Goal: Information Seeking & Learning: Learn about a topic

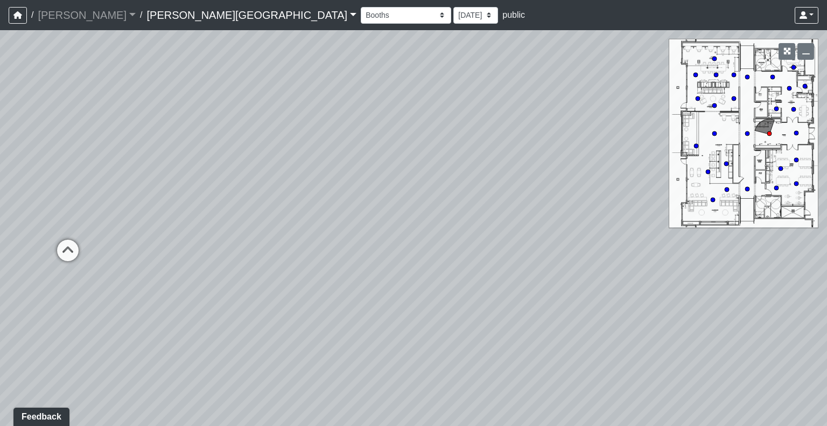
drag, startPoint x: 571, startPoint y: 321, endPoint x: 95, endPoint y: 202, distance: 491.3
click at [95, 202] on div "Loading... Hallway - Hallway 2 Loading... Entry" at bounding box center [413, 228] width 827 height 396
drag, startPoint x: 541, startPoint y: 232, endPoint x: 80, endPoint y: 202, distance: 461.4
click at [80, 202] on div "Loading... Hallway - Hallway 2 Loading... Entry" at bounding box center [413, 228] width 827 height 396
drag, startPoint x: 619, startPoint y: 155, endPoint x: 362, endPoint y: 240, distance: 270.6
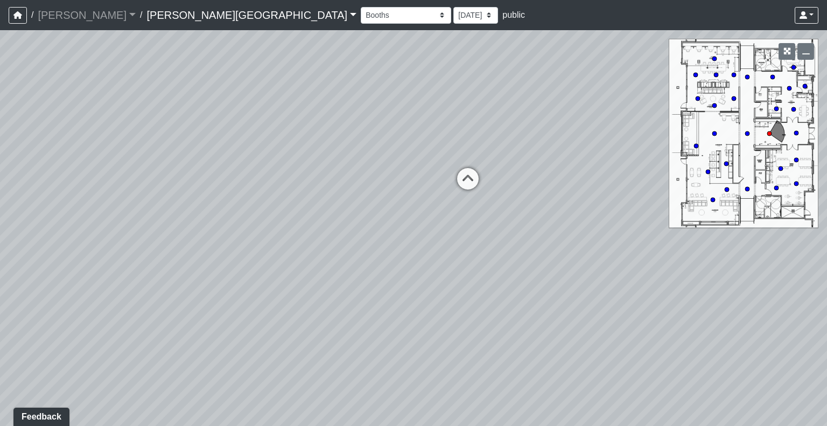
click at [362, 241] on div "Loading... Hallway - Hallway 2 Loading... Entry" at bounding box center [413, 228] width 827 height 396
click at [457, 173] on icon at bounding box center [468, 185] width 32 height 32
click at [480, 181] on div "Loading... Hallway - Hallway 2 Loading... Entry Loading... Booths Loading... Qu…" at bounding box center [413, 228] width 827 height 396
drag, startPoint x: 362, startPoint y: 228, endPoint x: 827, endPoint y: 357, distance: 482.4
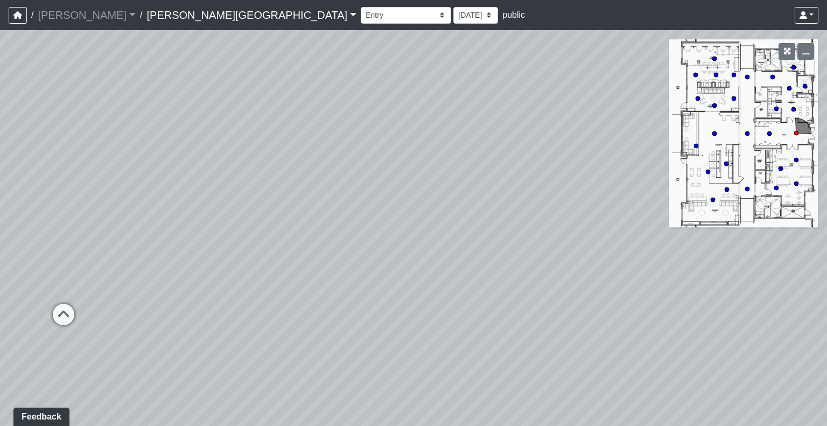
click at [827, 357] on div "Loading... Hallway - Hallway 2 Loading... Entry Loading... Booths Loading... Qu…" at bounding box center [413, 228] width 827 height 396
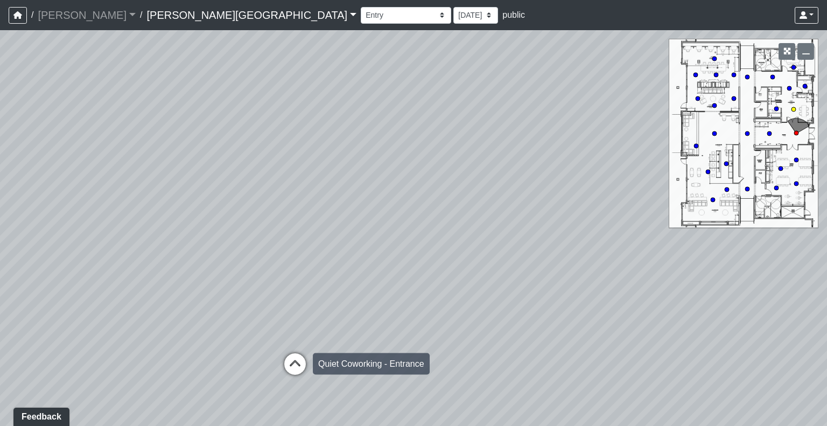
click at [303, 355] on icon at bounding box center [295, 369] width 32 height 32
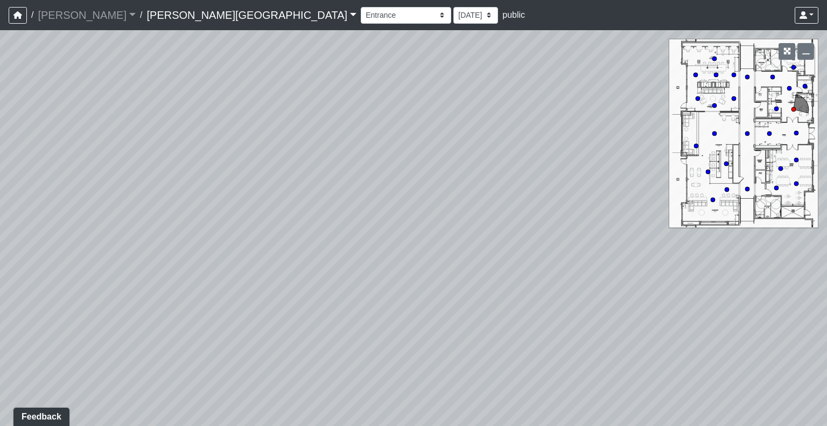
drag, startPoint x: 311, startPoint y: 346, endPoint x: 0, endPoint y: 258, distance: 323.4
click at [0, 258] on div "Loading... Hallway - Hallway 2 Loading... Entry Loading... Booths Loading... Qu…" at bounding box center [413, 228] width 827 height 396
drag, startPoint x: 680, startPoint y: 289, endPoint x: 691, endPoint y: 340, distance: 52.3
click at [691, 340] on div "Loading... Hallway - Hallway 2 Loading... Entry Loading... Booths Loading... Qu…" at bounding box center [413, 228] width 827 height 396
drag, startPoint x: 357, startPoint y: 277, endPoint x: 717, endPoint y: 338, distance: 365.4
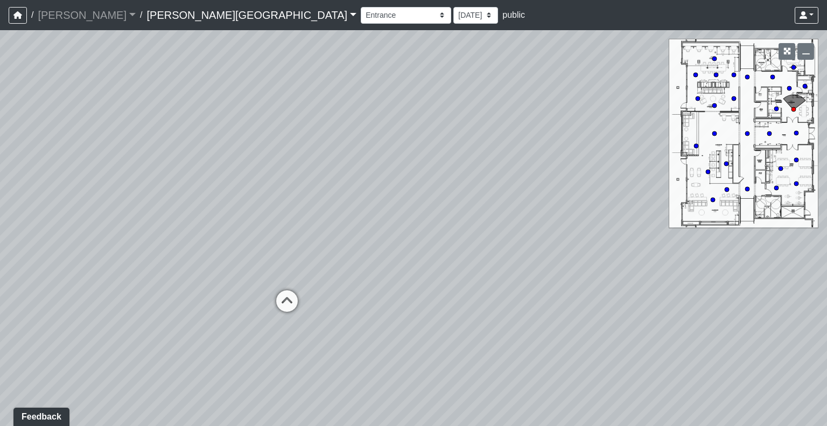
click at [717, 338] on div "Loading... Hallway - Hallway 2 Loading... Entry Loading... Booths Loading... Qu…" at bounding box center [413, 228] width 827 height 396
click at [374, 301] on div "Loading... Hallway - Hallway 2 Loading... Entry Loading... Booths Loading... Qu…" at bounding box center [413, 228] width 827 height 396
click at [340, 303] on div "Loading... Hallway - Hallway 2 Loading... Entry Loading... Booths Loading... Qu…" at bounding box center [413, 228] width 827 height 396
drag, startPoint x: 323, startPoint y: 351, endPoint x: 403, endPoint y: 112, distance: 251.5
click at [403, 112] on div "Loading... Hallway - Hallway 2 Loading... Entry Loading... Booths Loading... Qu…" at bounding box center [413, 228] width 827 height 396
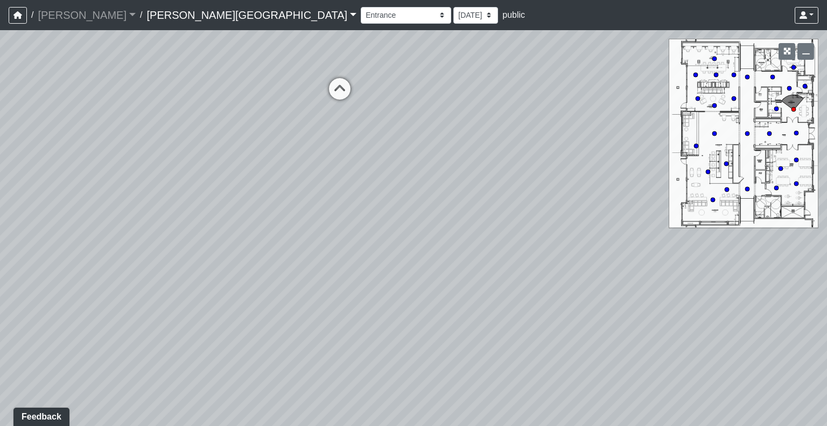
click at [394, 135] on div "Loading... Hallway - Hallway 2 Loading... Entry Loading... Booths Loading... Qu…" at bounding box center [413, 228] width 827 height 396
click at [344, 94] on icon at bounding box center [340, 94] width 32 height 32
drag, startPoint x: 491, startPoint y: 185, endPoint x: 467, endPoint y: 280, distance: 98.1
click at [467, 280] on div "Loading... Hallway - Hallway 2 Loading... Entry Loading... Booths Loading... Qu…" at bounding box center [413, 228] width 827 height 396
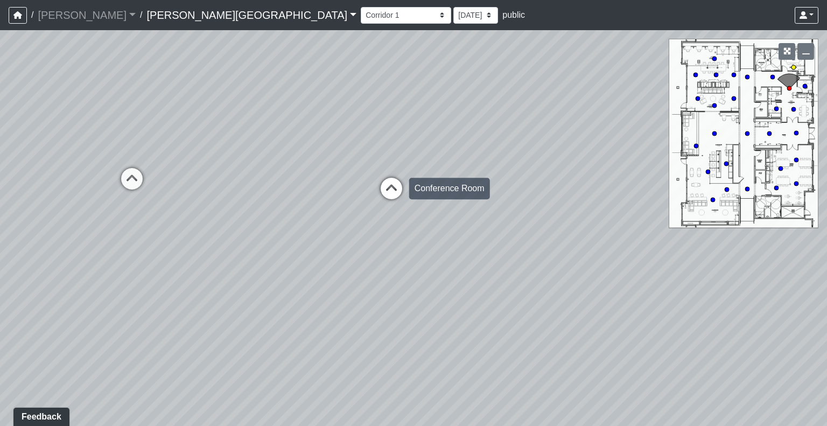
click at [383, 186] on icon at bounding box center [391, 194] width 32 height 32
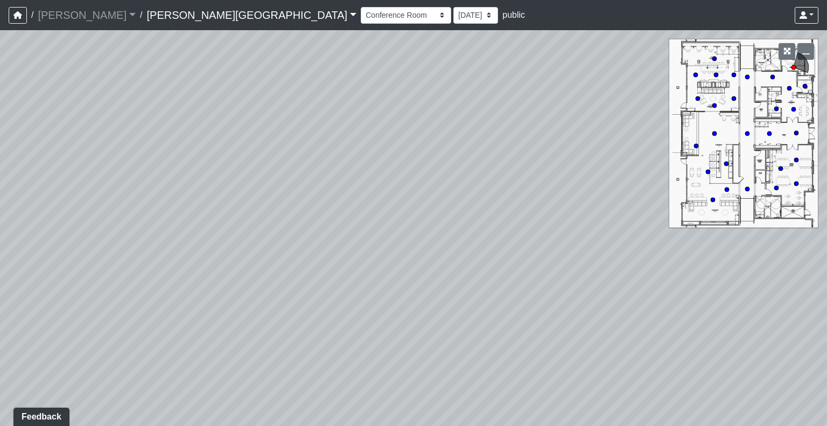
drag, startPoint x: 633, startPoint y: 318, endPoint x: 19, endPoint y: 153, distance: 635.7
click at [19, 153] on div "Loading... Hallway - Hallway 2 Loading... Entry Loading... Booths Loading... Qu…" at bounding box center [413, 228] width 827 height 396
drag, startPoint x: 289, startPoint y: 79, endPoint x: 255, endPoint y: 210, distance: 135.2
click at [254, 216] on div "Loading... Hallway - Hallway 2 Loading... Entry Loading... Booths Loading... Qu…" at bounding box center [413, 228] width 827 height 396
drag, startPoint x: 577, startPoint y: 250, endPoint x: 343, endPoint y: 238, distance: 234.6
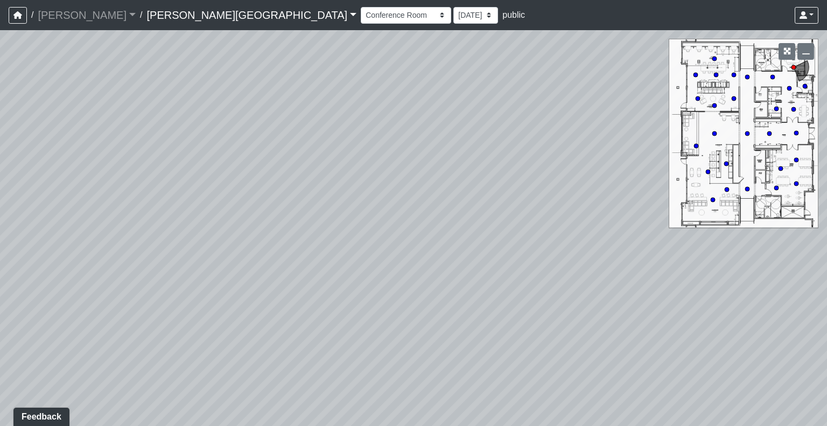
click at [343, 238] on div "Loading... Hallway - Hallway 2 Loading... Entry Loading... Booths Loading... Qu…" at bounding box center [413, 228] width 827 height 396
drag, startPoint x: 550, startPoint y: 261, endPoint x: 158, endPoint y: 221, distance: 393.6
click at [158, 221] on div "Loading... Hallway - Hallway 2 Loading... Entry Loading... Booths Loading... Qu…" at bounding box center [413, 228] width 827 height 396
drag, startPoint x: 477, startPoint y: 228, endPoint x: 138, endPoint y: 181, distance: 342.4
click at [138, 181] on div "Loading... Hallway - Hallway 2 Loading... Entry Loading... Booths Loading... Qu…" at bounding box center [413, 228] width 827 height 396
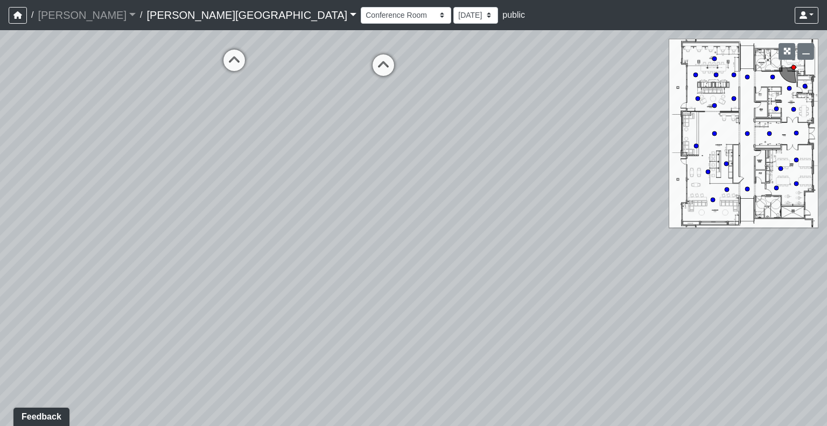
drag, startPoint x: 480, startPoint y: 217, endPoint x: 464, endPoint y: 219, distance: 15.8
click at [464, 219] on div "Loading... Hallway - Hallway 2 Loading... Entry Loading... Booths Loading... Qu…" at bounding box center [413, 228] width 827 height 396
click at [470, 133] on div "Loading... Hallway - Hallway 2 Loading... Entry Loading... Booths Loading... Qu…" at bounding box center [413, 228] width 827 height 396
click at [355, 59] on icon at bounding box center [357, 73] width 32 height 32
drag, startPoint x: 562, startPoint y: 138, endPoint x: 285, endPoint y: 193, distance: 282.7
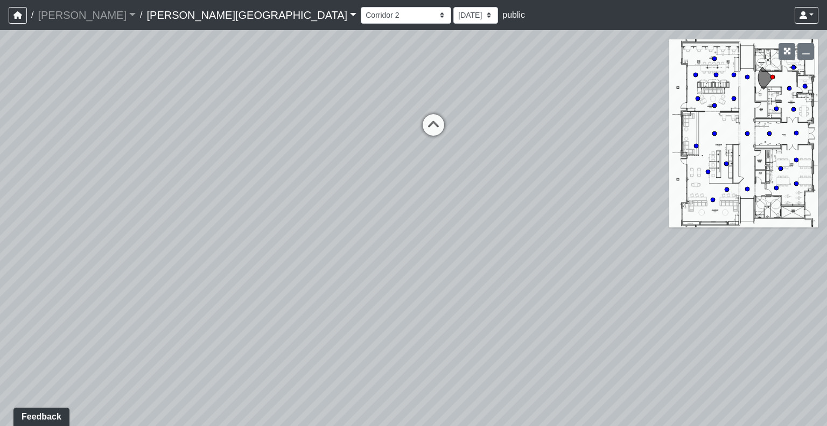
click at [275, 204] on div "Loading... Hallway - Hallway 2 Loading... Entry Loading... Booths Loading... Qu…" at bounding box center [413, 228] width 827 height 396
click at [442, 126] on icon at bounding box center [433, 132] width 32 height 32
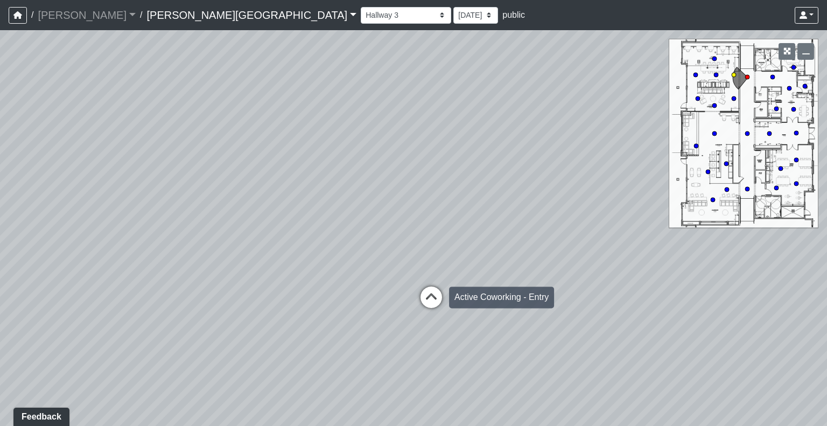
click at [432, 293] on icon at bounding box center [431, 303] width 32 height 32
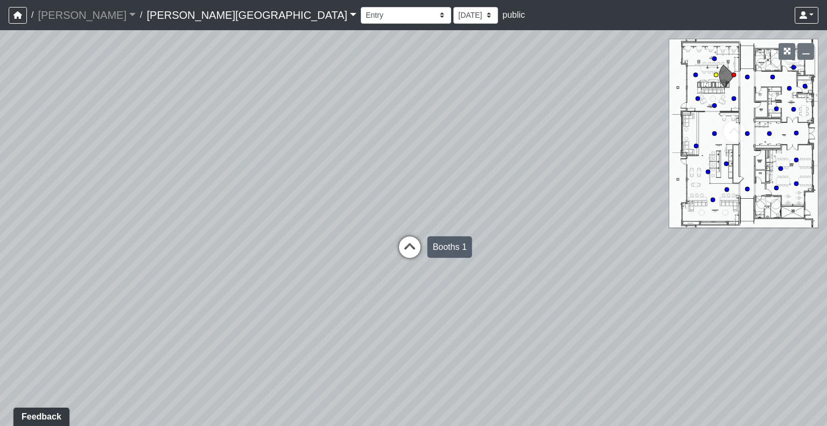
click at [411, 243] on icon at bounding box center [410, 252] width 32 height 32
click at [422, 224] on div "Loading... Windows" at bounding box center [419, 236] width 32 height 32
drag, startPoint x: 371, startPoint y: 158, endPoint x: 741, endPoint y: 263, distance: 384.8
click at [741, 263] on div "Loading... Hallway - Hallway 2 Loading... Entry Loading... Booths Loading... Qu…" at bounding box center [413, 228] width 827 height 396
click at [267, 321] on div "Loading... Hallway - Hallway 2 Loading... Entry Loading... Booths Loading... Qu…" at bounding box center [413, 228] width 827 height 396
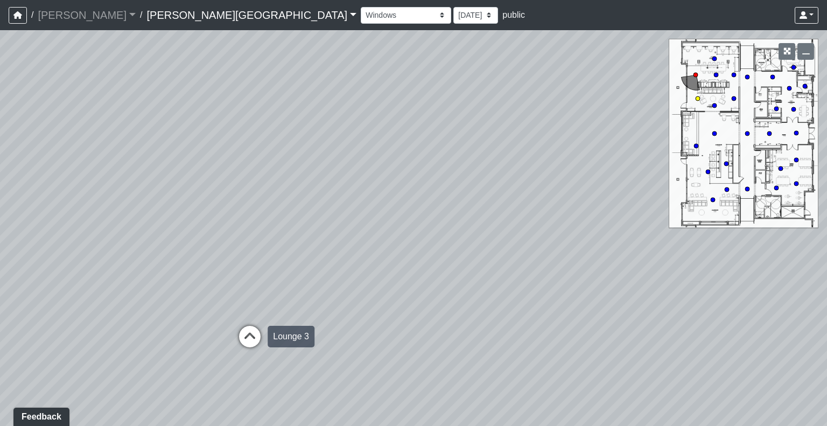
click at [242, 338] on icon at bounding box center [250, 342] width 32 height 32
drag, startPoint x: 517, startPoint y: 258, endPoint x: 470, endPoint y: 253, distance: 47.6
click at [470, 253] on div "Loading... Hallway - Hallway 2 Loading... Entry Loading... Booths Loading... Qu…" at bounding box center [413, 228] width 827 height 396
click at [492, 215] on icon at bounding box center [488, 216] width 32 height 32
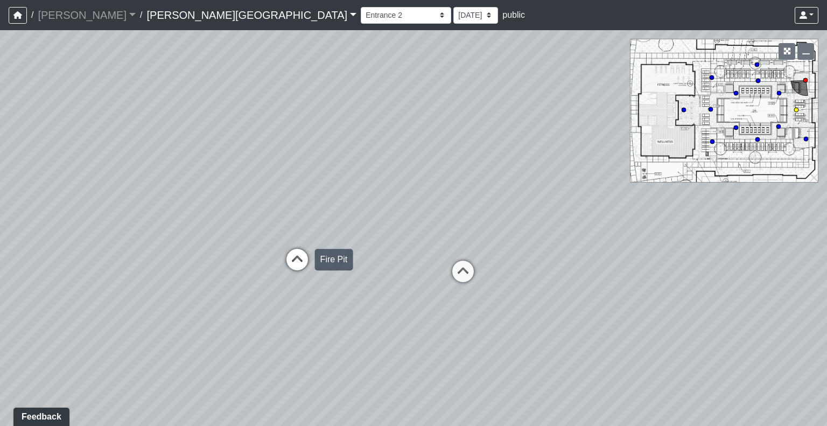
click at [295, 260] on icon at bounding box center [297, 265] width 32 height 32
drag, startPoint x: 660, startPoint y: 317, endPoint x: 274, endPoint y: 331, distance: 386.9
click at [274, 331] on div "Loading... Hallway - Hallway 2 Loading... Entry Loading... Booths Loading... Qu…" at bounding box center [413, 228] width 827 height 396
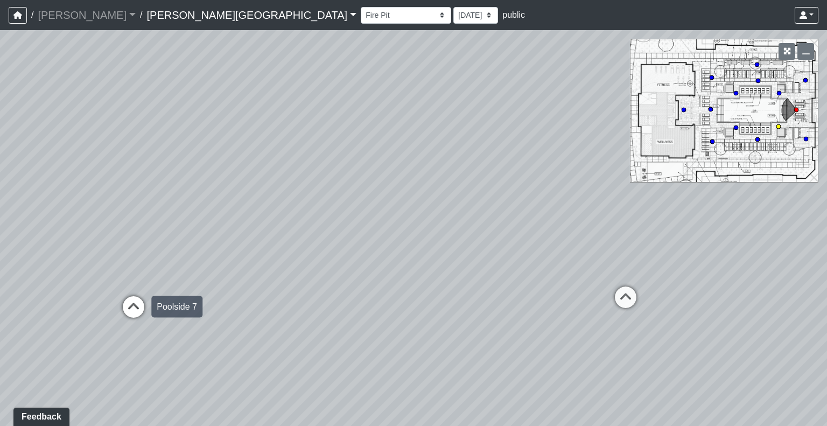
click at [121, 302] on icon at bounding box center [133, 312] width 32 height 32
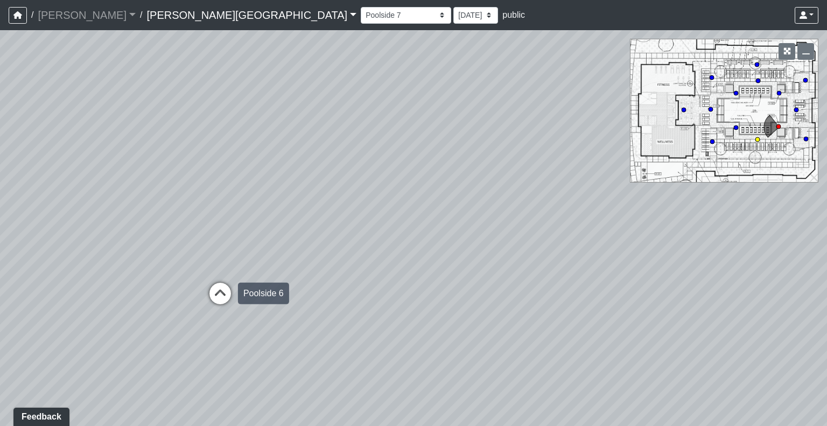
click at [213, 290] on icon at bounding box center [220, 299] width 32 height 32
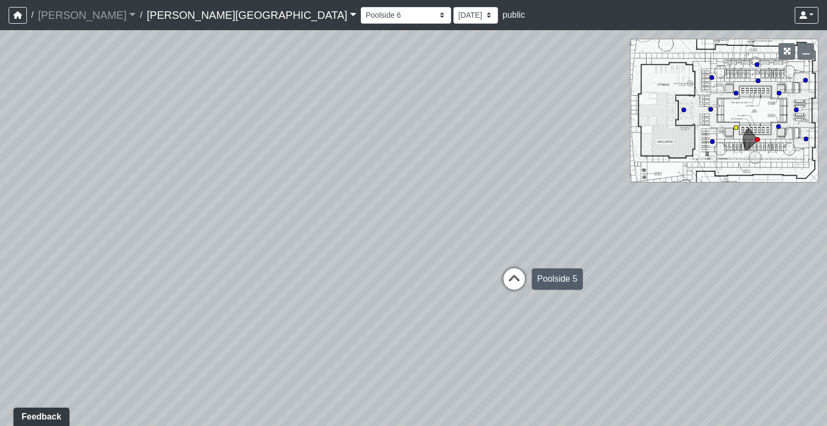
click at [520, 277] on icon at bounding box center [514, 284] width 32 height 32
click at [575, 270] on icon at bounding box center [569, 280] width 32 height 32
drag, startPoint x: 567, startPoint y: 281, endPoint x: 116, endPoint y: 283, distance: 450.8
click at [116, 283] on div "Loading... Hallway - Hallway 2 Loading... Entry Loading... Booths Loading... Qu…" at bounding box center [413, 228] width 827 height 396
drag, startPoint x: 549, startPoint y: 312, endPoint x: 289, endPoint y: 286, distance: 261.9
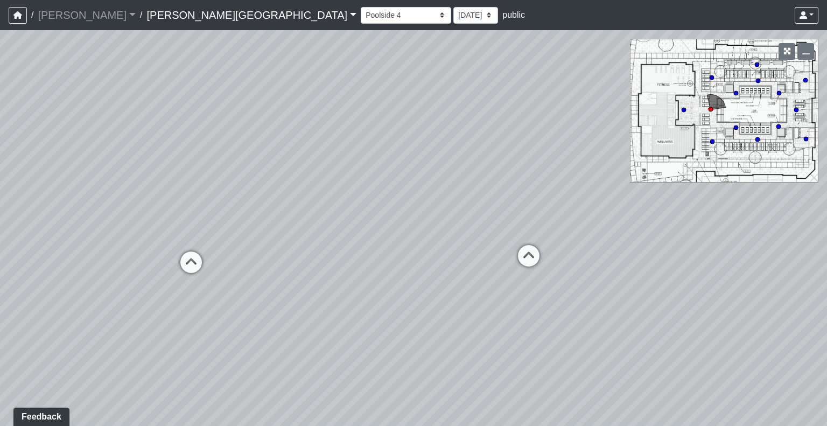
click at [289, 288] on div "Loading... Hallway - Hallway 2 Loading... Entry Loading... Booths Loading... Qu…" at bounding box center [413, 228] width 827 height 396
drag, startPoint x: 571, startPoint y: 277, endPoint x: 427, endPoint y: 270, distance: 144.5
click at [345, 275] on div "Loading... Hallway - Hallway 2 Loading... Entry Loading... Booths Loading... Qu…" at bounding box center [413, 228] width 827 height 396
drag, startPoint x: 729, startPoint y: 303, endPoint x: 480, endPoint y: 267, distance: 251.5
click at [480, 267] on div "Loading... Hallway - Hallway 2 Loading... Entry Loading... Booths Loading... Qu…" at bounding box center [413, 228] width 827 height 396
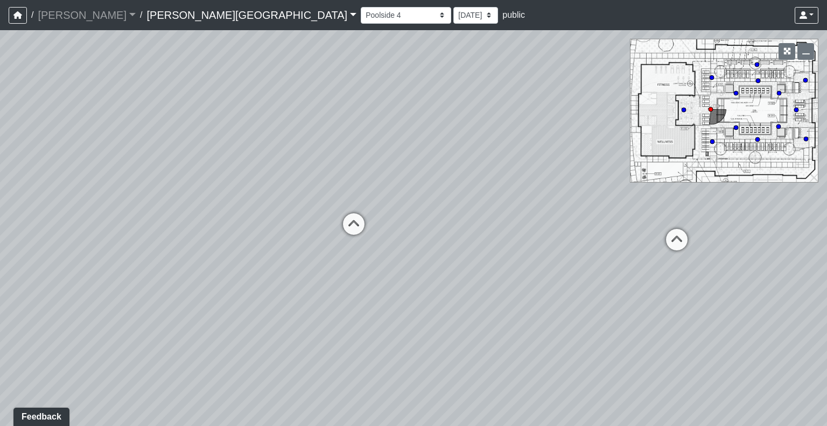
drag, startPoint x: 684, startPoint y: 294, endPoint x: 402, endPoint y: 303, distance: 281.8
click at [403, 303] on div "Loading... Hallway - Hallway 2 Loading... Entry Loading... Booths Loading... Qu…" at bounding box center [413, 228] width 827 height 396
drag, startPoint x: 763, startPoint y: 295, endPoint x: 527, endPoint y: 316, distance: 237.4
click at [527, 316] on div "Loading... Hallway - Hallway 2 Loading... Entry Loading... Booths Loading... Qu…" at bounding box center [413, 228] width 827 height 396
drag, startPoint x: 714, startPoint y: 268, endPoint x: 541, endPoint y: 283, distance: 174.1
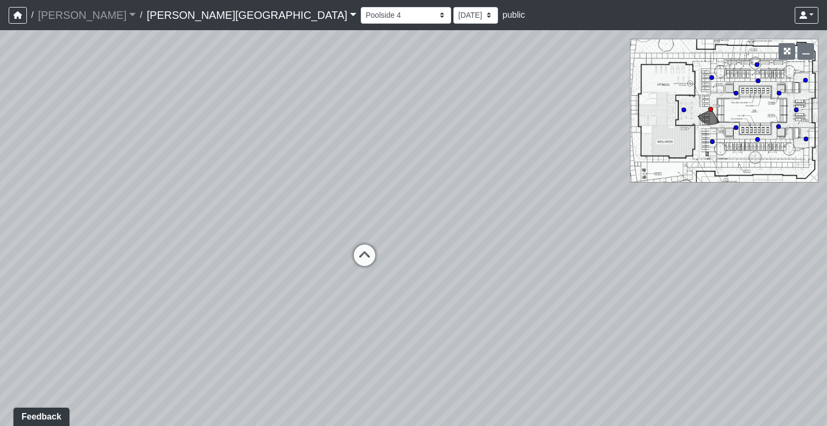
click at [541, 283] on div "Loading... Hallway - Hallway 2 Loading... Entry Loading... Booths Loading... Qu…" at bounding box center [413, 228] width 827 height 396
click at [361, 15] on select "Booths 1 Booths 2 Entry Lounge 1 Lounge 2 Lounge 3 Windows Bar Entrance Lounge …" at bounding box center [406, 15] width 90 height 17
click at [361, 7] on select "Booths 1 Booths 2 Entry Lounge 1 Lounge 2 Lounge 3 Windows Bar Entrance Lounge …" at bounding box center [406, 15] width 90 height 17
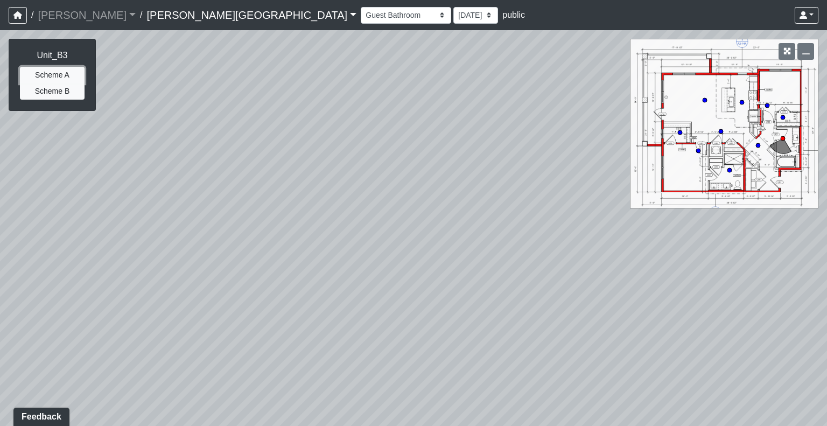
click at [60, 75] on button "Scheme A" at bounding box center [52, 75] width 65 height 17
click at [60, 93] on button "Scheme B" at bounding box center [52, 91] width 65 height 17
click at [361, 11] on select "Booths 1 Booths 2 Entry Lounge 1 Lounge 2 Lounge 3 Windows Bar Entrance Lounge …" at bounding box center [406, 15] width 90 height 17
click at [361, 18] on select "Booths 1 Booths 2 Entry Lounge 1 Lounge 2 Lounge 3 Windows Bar Entrance Lounge …" at bounding box center [406, 15] width 90 height 17
click at [361, 7] on select "Booths 1 Booths 2 Entry Lounge 1 Lounge 2 Lounge 3 Windows Bar Entrance Lounge …" at bounding box center [406, 15] width 90 height 17
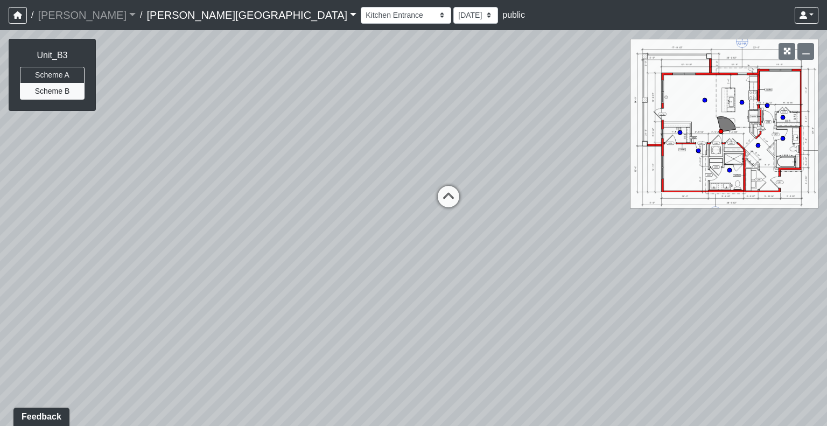
drag, startPoint x: 544, startPoint y: 276, endPoint x: 0, endPoint y: 223, distance: 546.5
click at [0, 223] on div "Loading... Hallway - Hallway 2 Loading... Entry Loading... Booths Loading... Qu…" at bounding box center [413, 228] width 827 height 396
click at [46, 74] on button "Scheme A" at bounding box center [52, 75] width 65 height 17
click at [50, 88] on button "Scheme B" at bounding box center [52, 91] width 65 height 17
click at [52, 75] on button "Scheme A" at bounding box center [52, 75] width 65 height 17
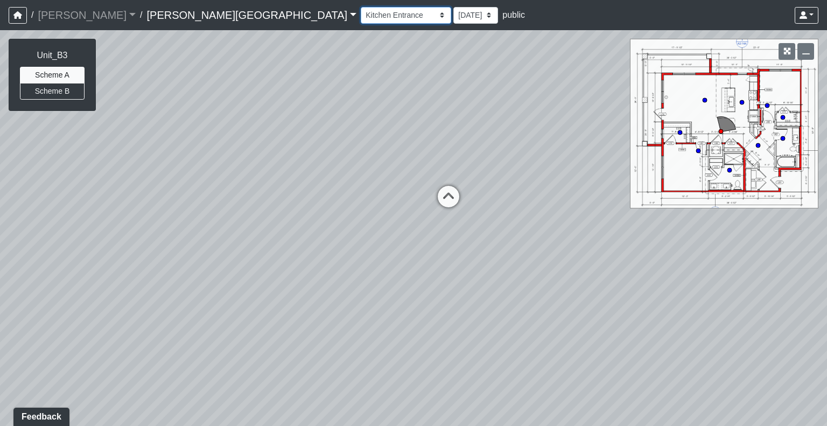
click at [361, 12] on select "Booths 1 Booths 2 Entry Lounge 1 Lounge 2 Lounge 3 Windows Bar Entrance Lounge …" at bounding box center [406, 15] width 90 height 17
click at [361, 7] on select "Booths 1 Booths 2 Entry Lounge 1 Lounge 2 Lounge 3 Windows Bar Entrance Lounge …" at bounding box center [406, 15] width 90 height 17
select select "842zjLaHLcfHQawhnULCXx"
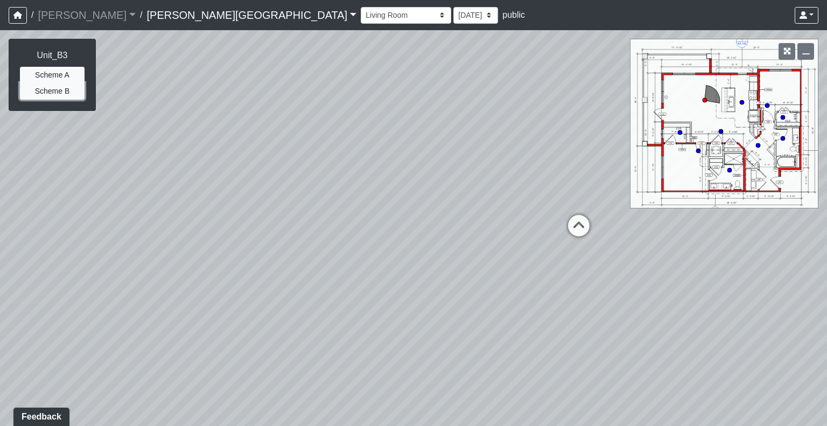
click at [48, 92] on button "Scheme B" at bounding box center [52, 91] width 65 height 17
click at [67, 74] on button "Scheme A" at bounding box center [52, 75] width 65 height 17
